Goal: Download file/media

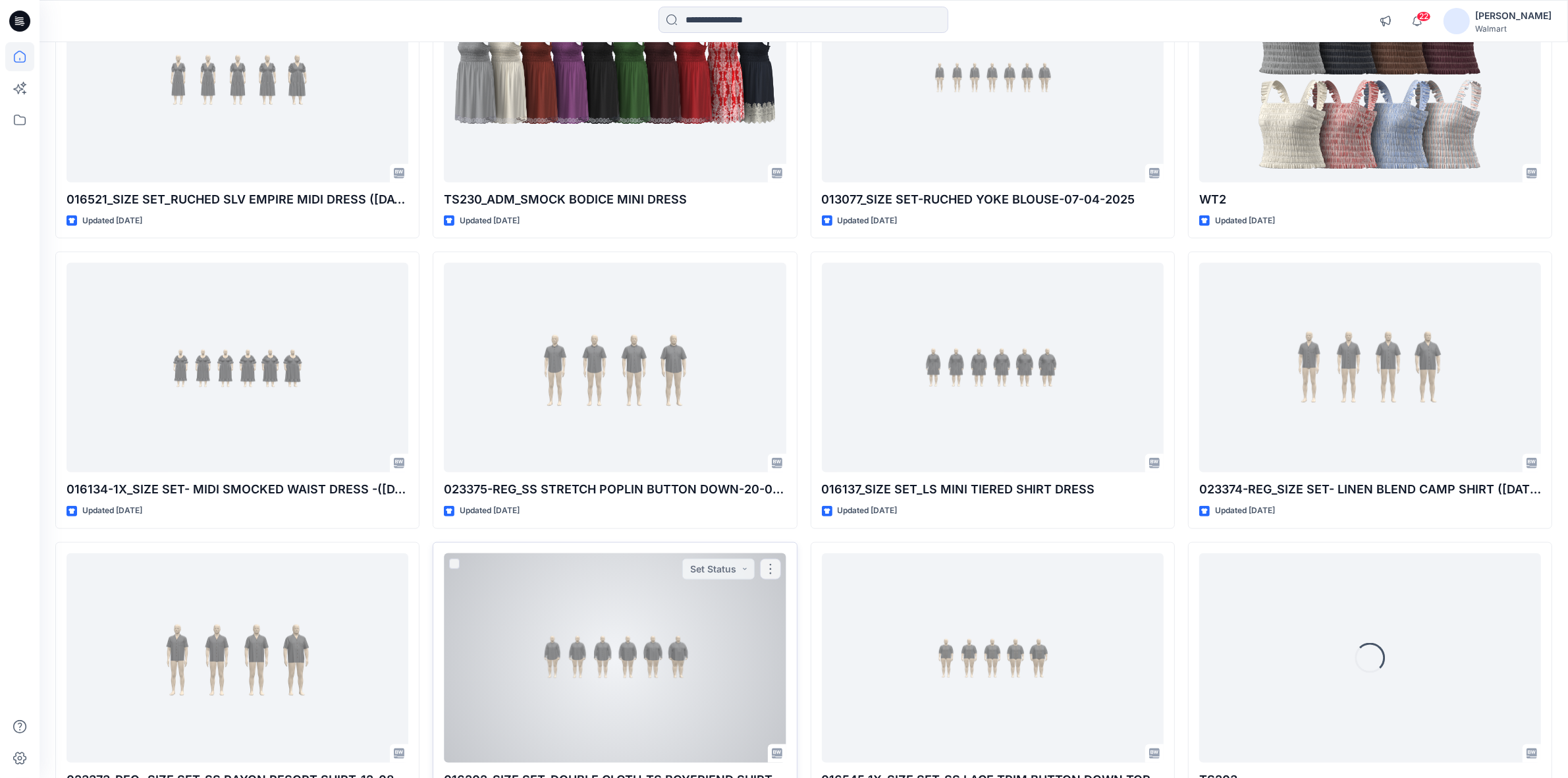
scroll to position [1694, 0]
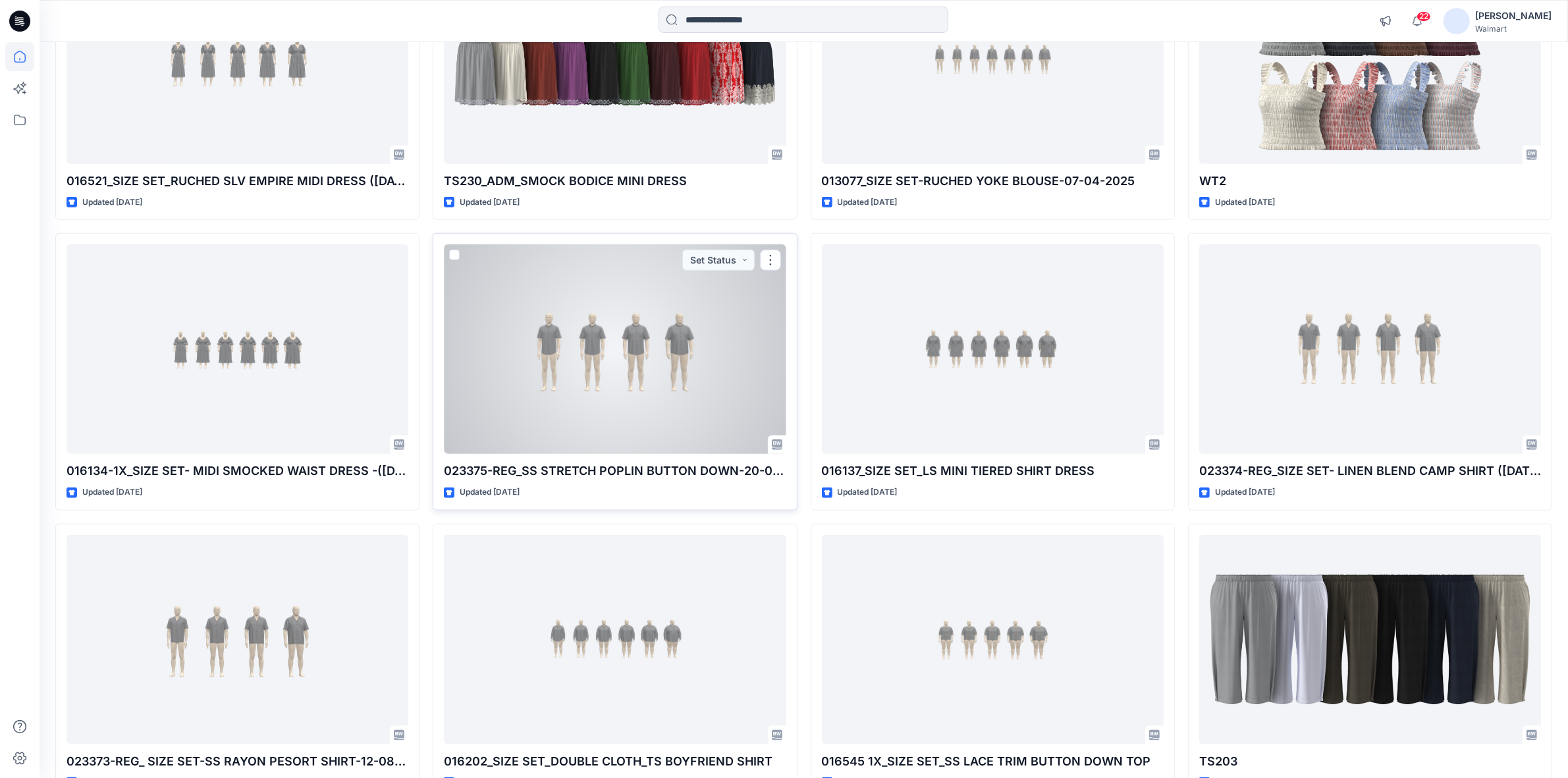
click at [624, 354] on div at bounding box center [615, 349] width 342 height 209
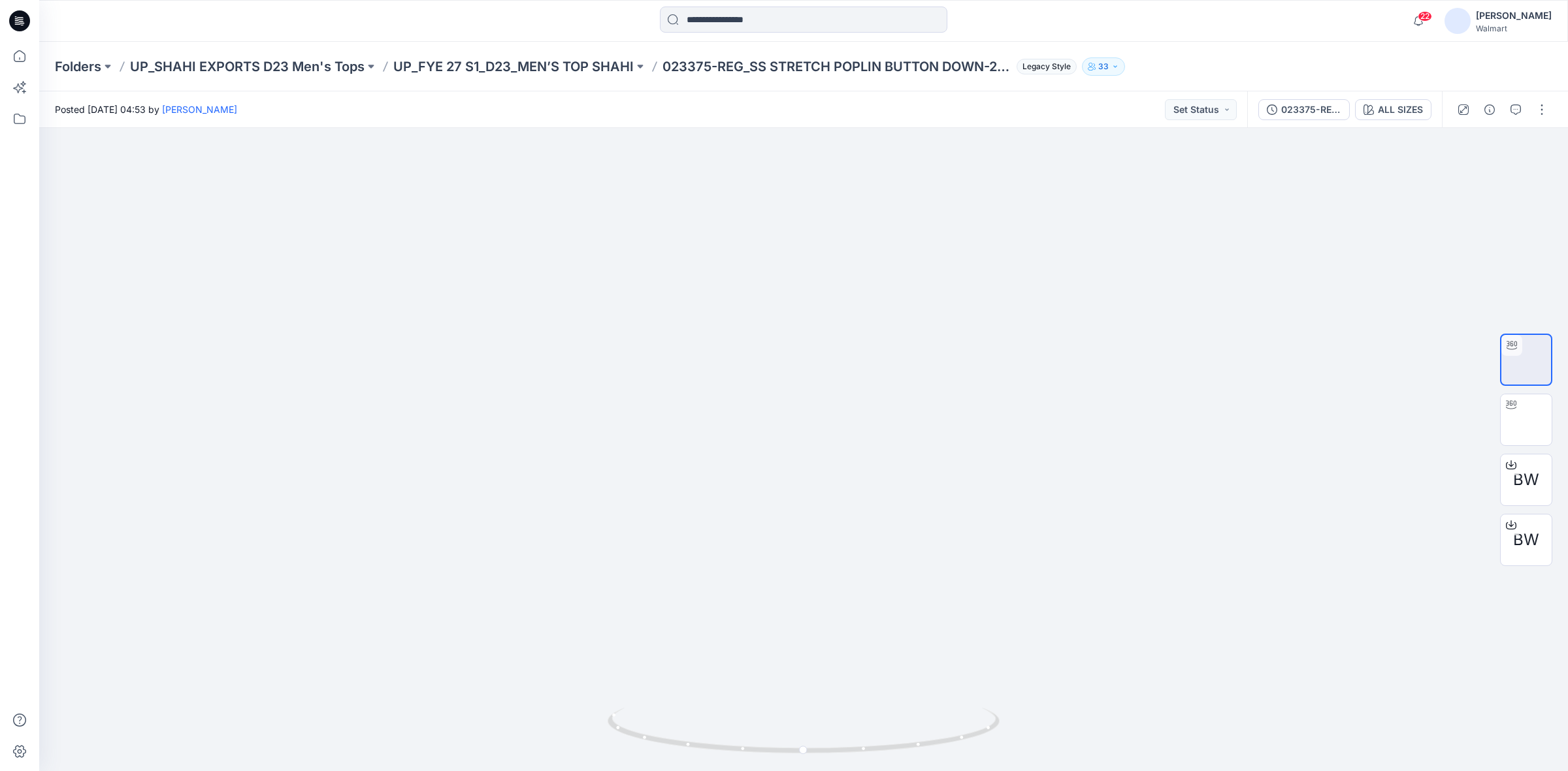
click at [13, 14] on icon at bounding box center [19, 21] width 21 height 21
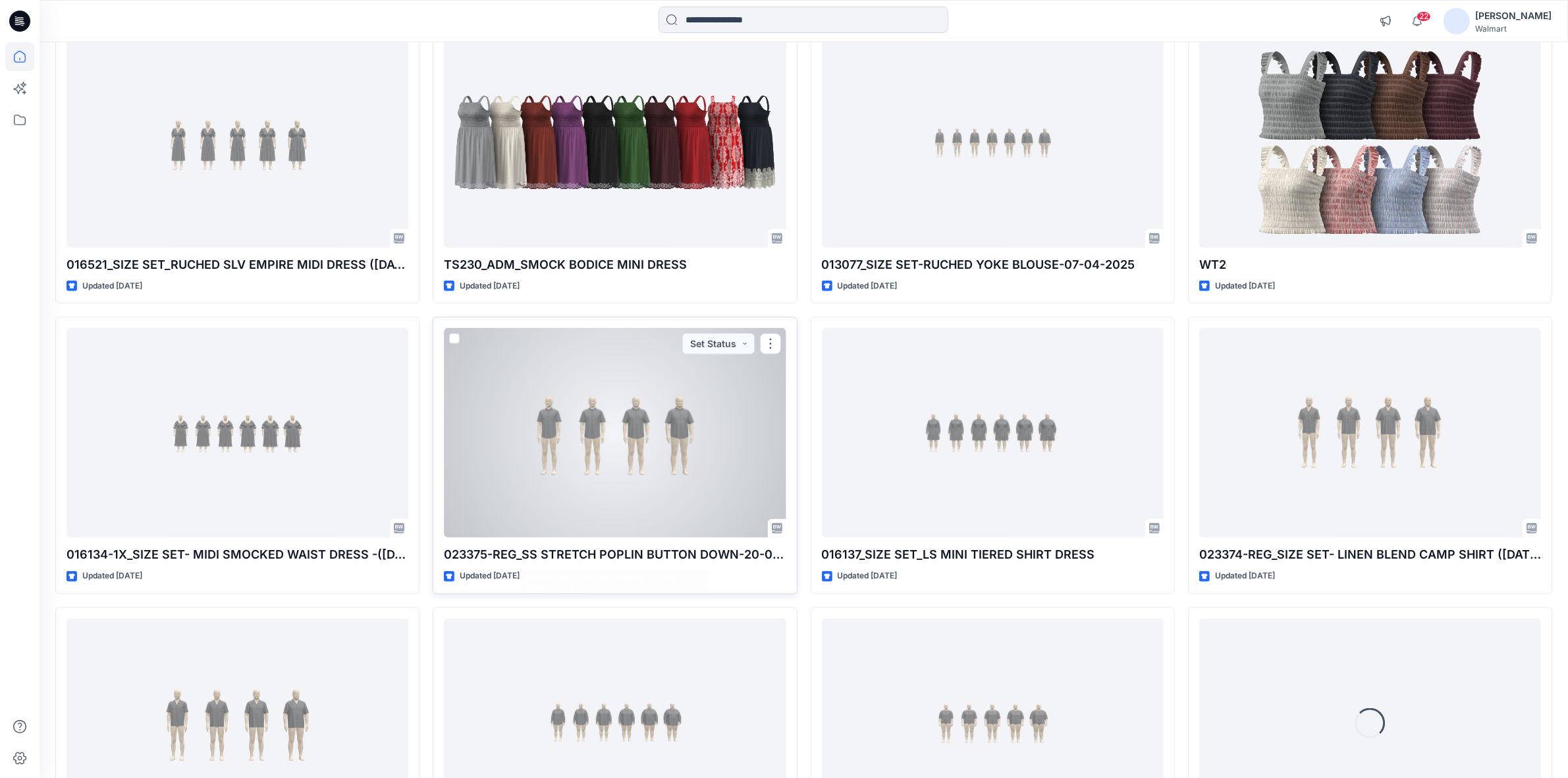
scroll to position [1776, 0]
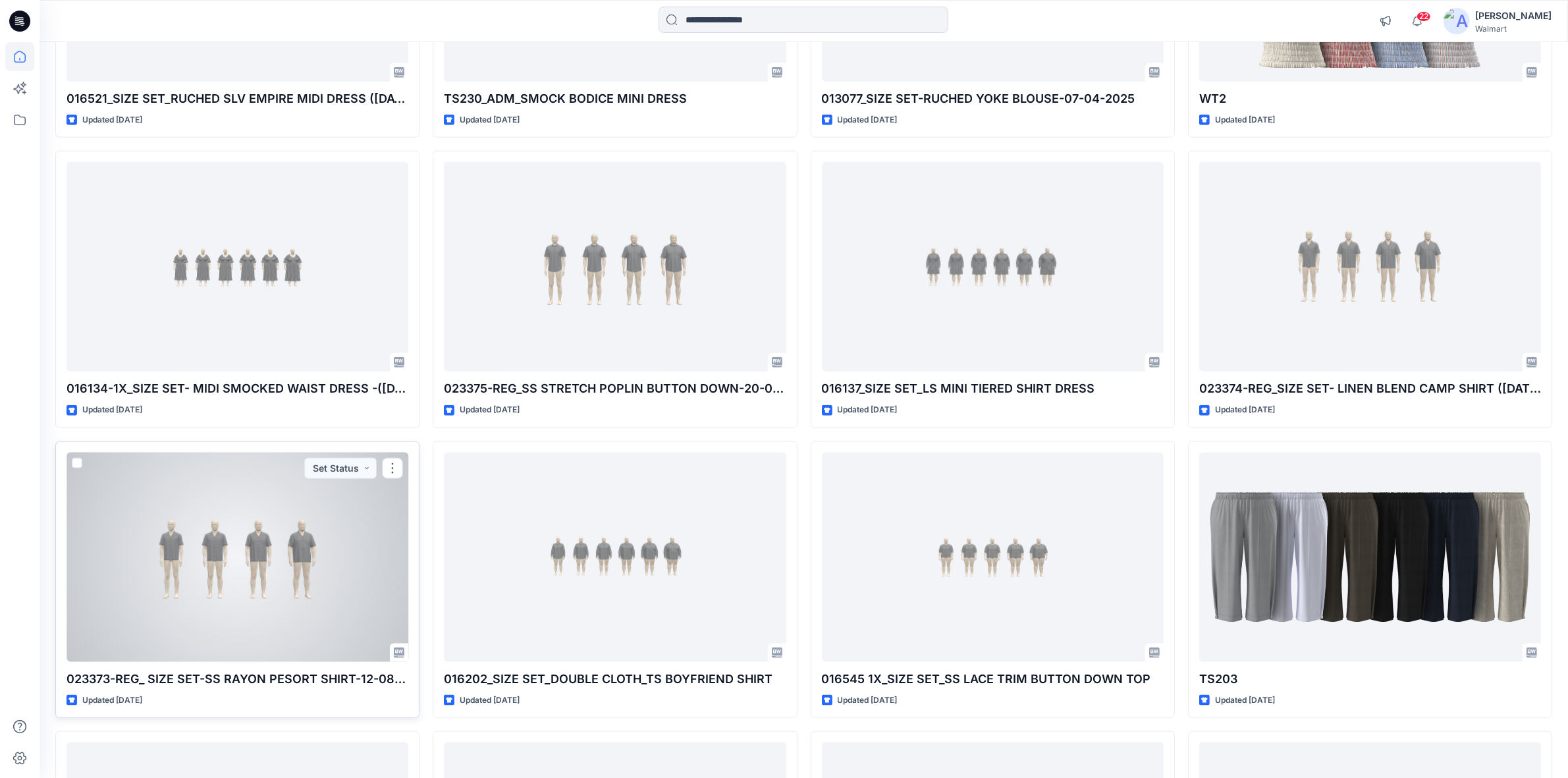
click at [207, 554] on div at bounding box center [237, 557] width 342 height 209
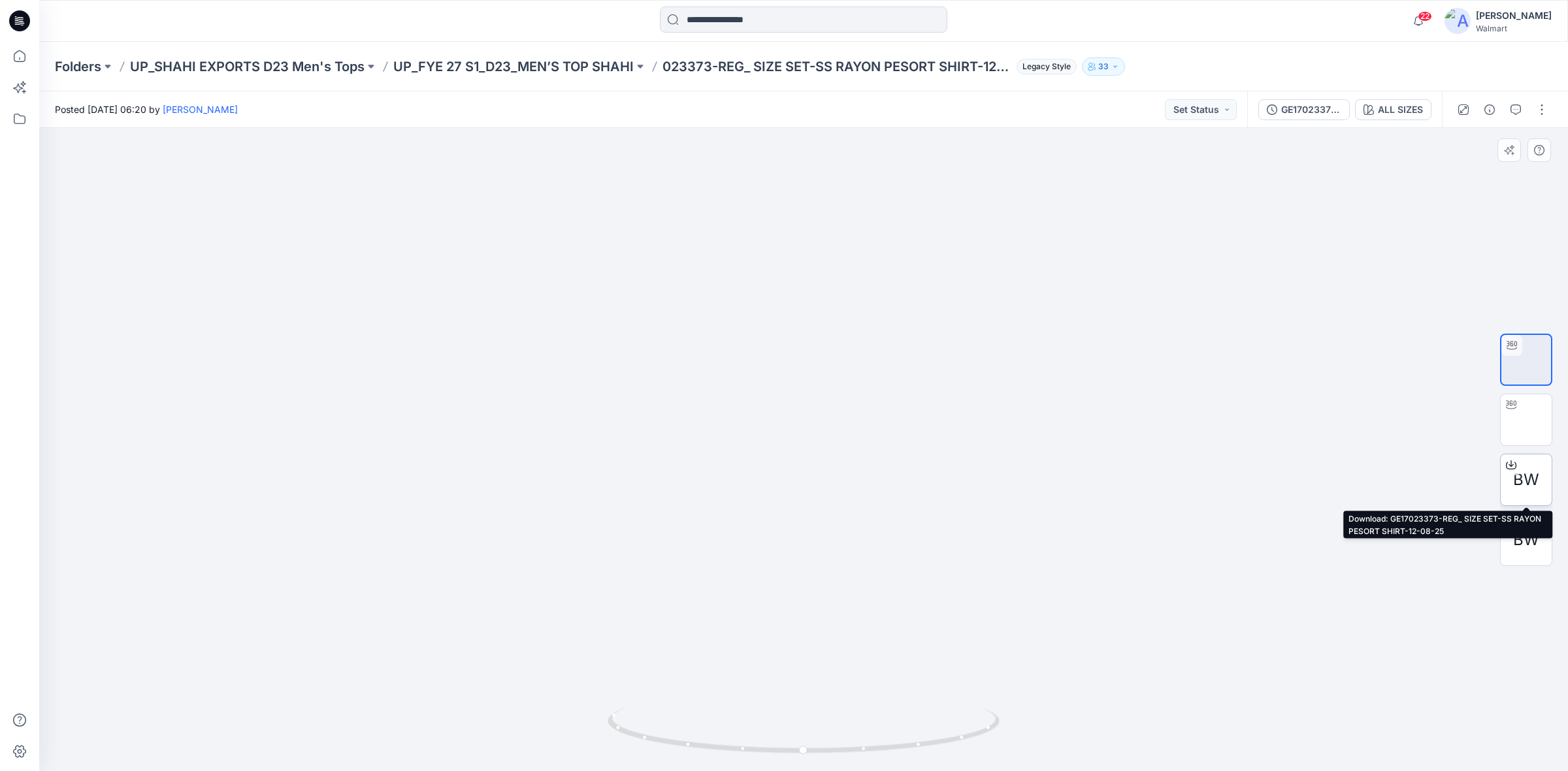
click at [1522, 471] on span "BW" at bounding box center [1525, 480] width 26 height 23
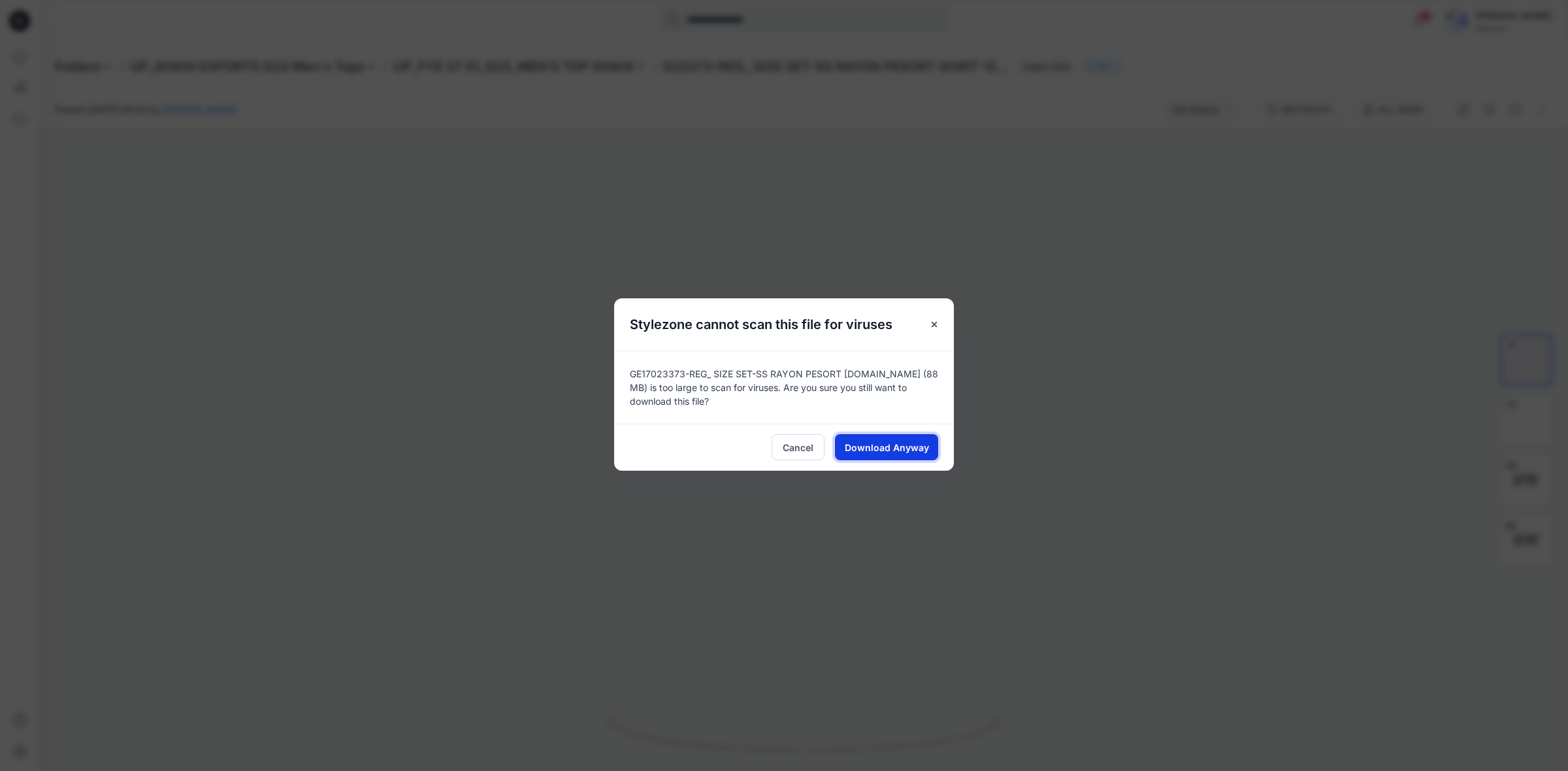
click at [906, 448] on span "Download Anyway" at bounding box center [886, 448] width 85 height 14
